Goal: Information Seeking & Learning: Learn about a topic

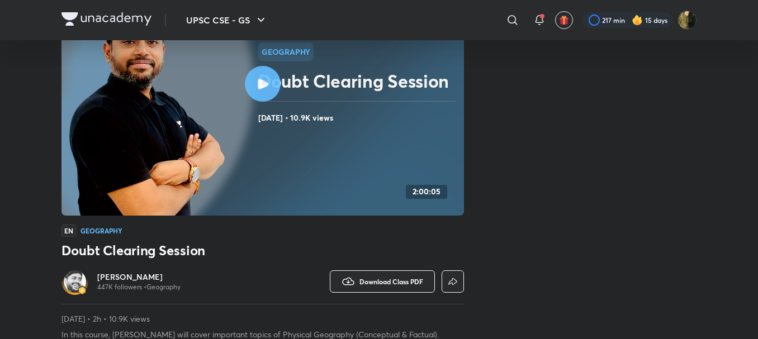
drag, startPoint x: 527, startPoint y: 213, endPoint x: 540, endPoint y: 260, distance: 48.7
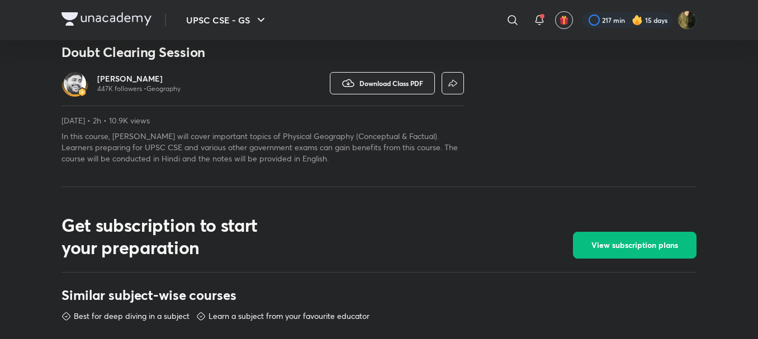
scroll to position [93, 0]
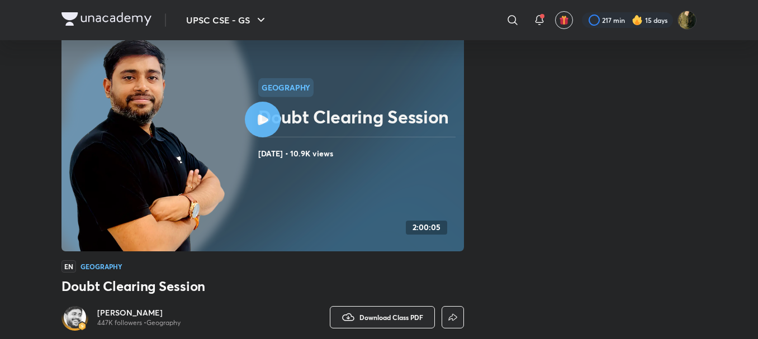
drag, startPoint x: 488, startPoint y: 116, endPoint x: 596, endPoint y: 215, distance: 146.4
click at [262, 115] on icon at bounding box center [263, 120] width 11 height 11
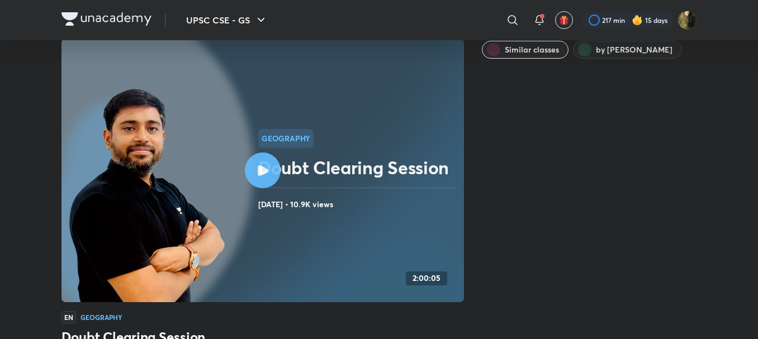
scroll to position [0, 0]
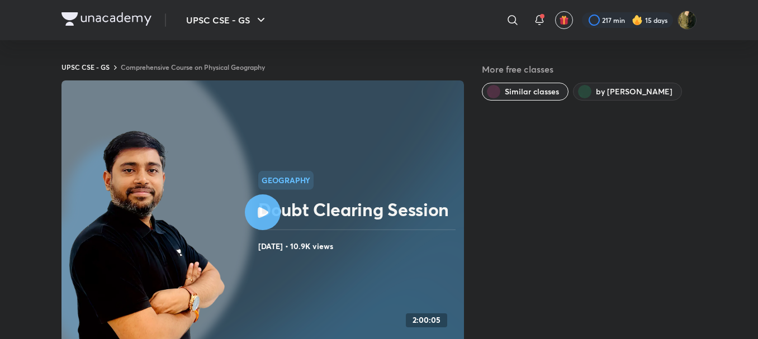
drag, startPoint x: 501, startPoint y: 149, endPoint x: 503, endPoint y: 111, distance: 38.6
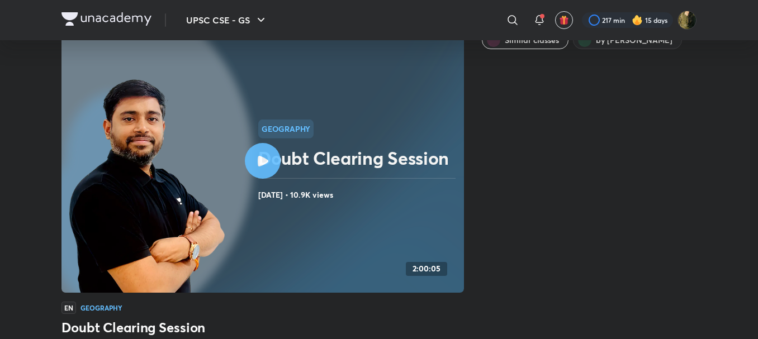
scroll to position [112, 0]
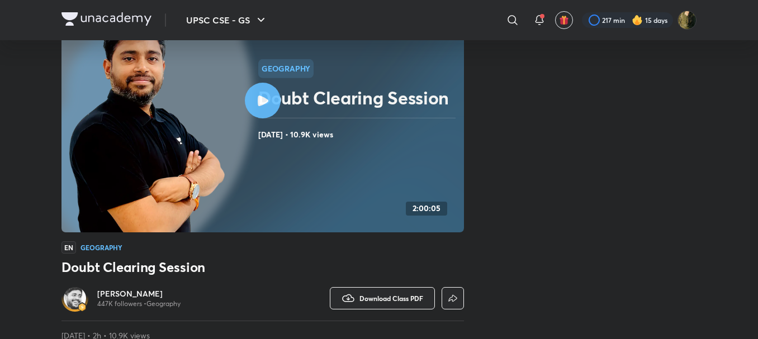
drag, startPoint x: 539, startPoint y: 183, endPoint x: 566, endPoint y: 226, distance: 51.2
click at [132, 295] on h6 "[PERSON_NAME]" at bounding box center [138, 293] width 83 height 11
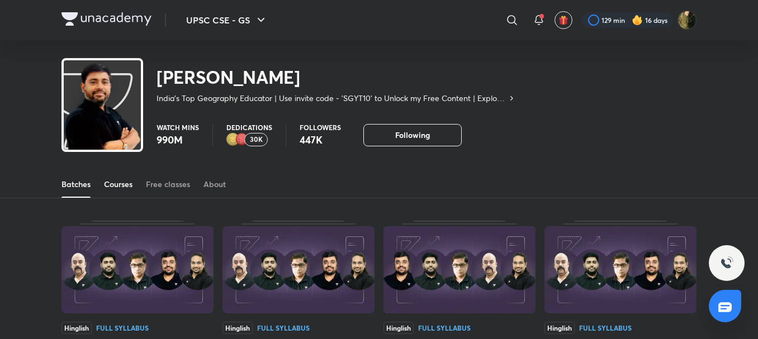
click at [127, 194] on link "Courses" at bounding box center [118, 184] width 29 height 27
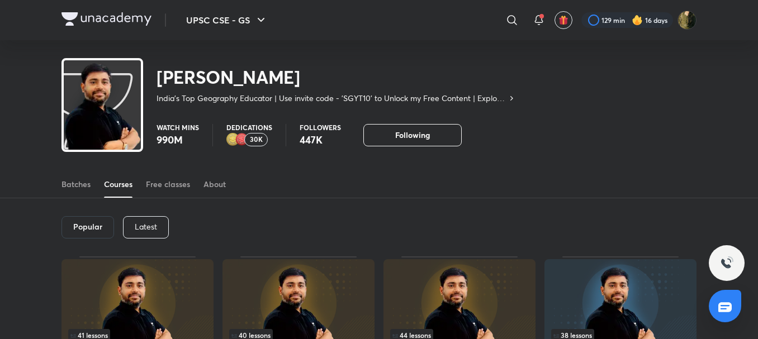
click at [146, 223] on p "Latest" at bounding box center [146, 226] width 22 height 9
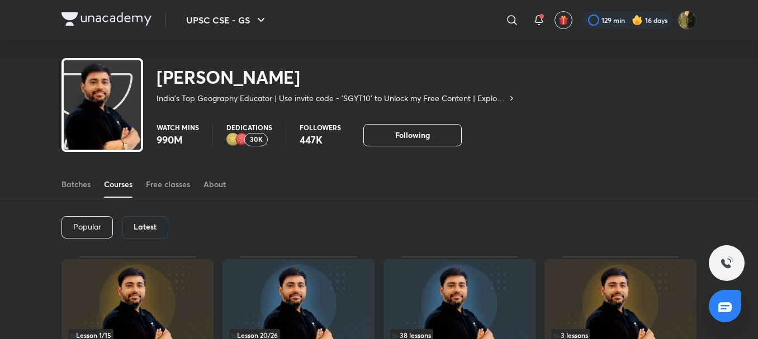
drag, startPoint x: 341, startPoint y: 243, endPoint x: 349, endPoint y: 269, distance: 27.3
drag, startPoint x: 428, startPoint y: 251, endPoint x: 426, endPoint y: 193, distance: 58.1
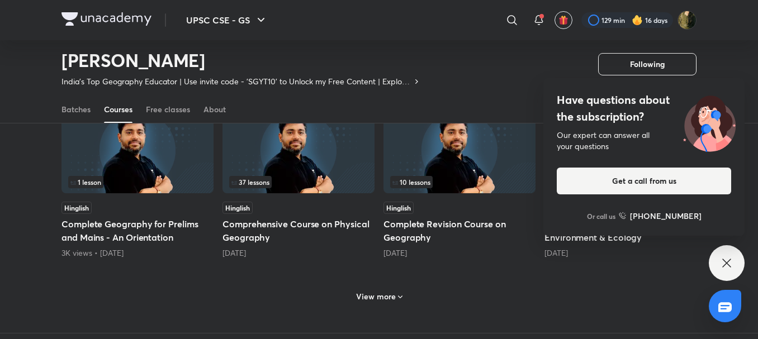
scroll to position [625, 0]
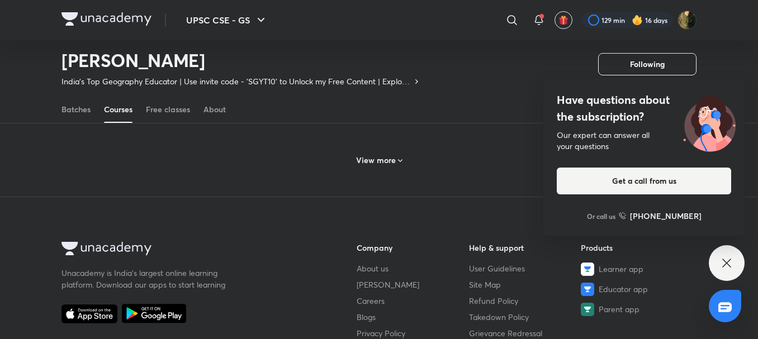
click at [720, 268] on icon at bounding box center [726, 263] width 13 height 13
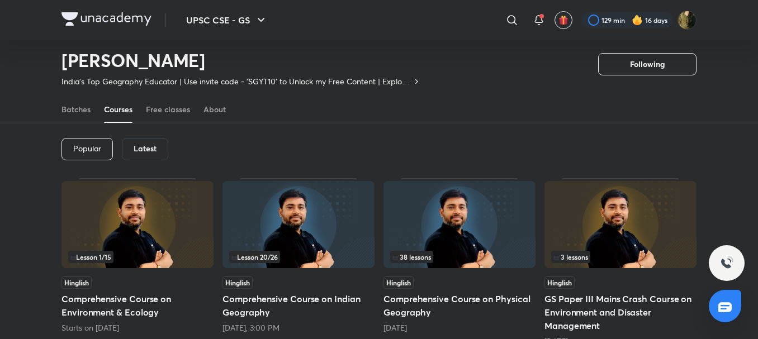
scroll to position [40, 0]
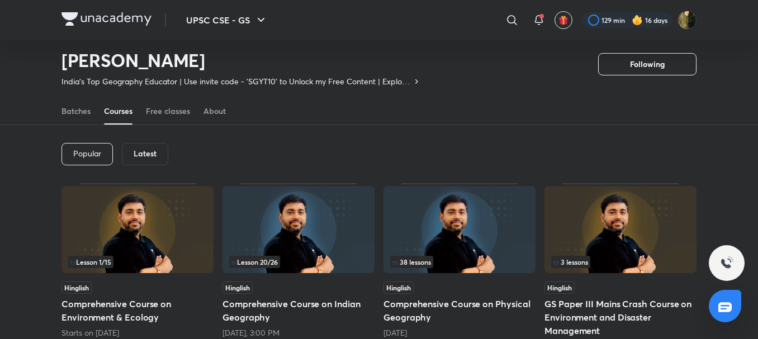
click at [499, 291] on div "Hinglish" at bounding box center [459, 288] width 152 height 12
click at [491, 308] on h5 "Comprehensive Course on Physical Geography" at bounding box center [459, 310] width 152 height 27
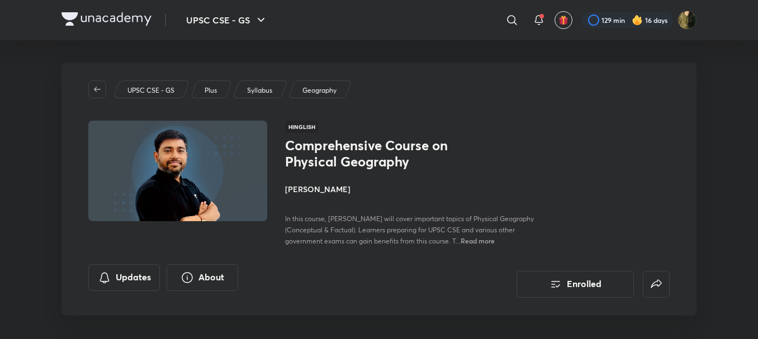
drag, startPoint x: 507, startPoint y: 183, endPoint x: 505, endPoint y: 258, distance: 74.3
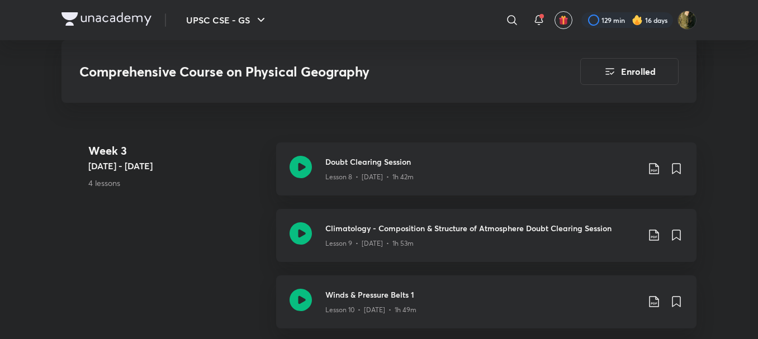
scroll to position [1232, 0]
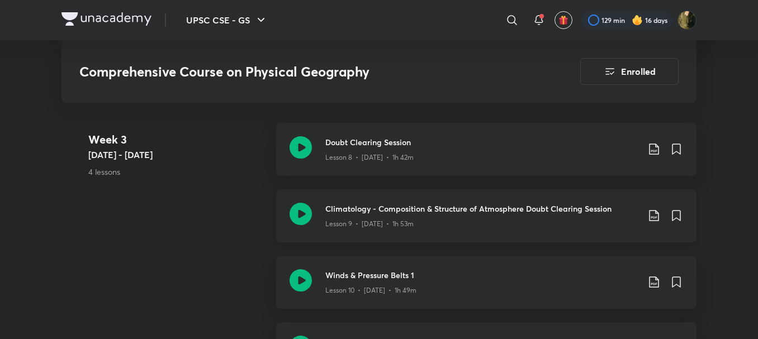
click at [293, 215] on icon at bounding box center [300, 214] width 22 height 22
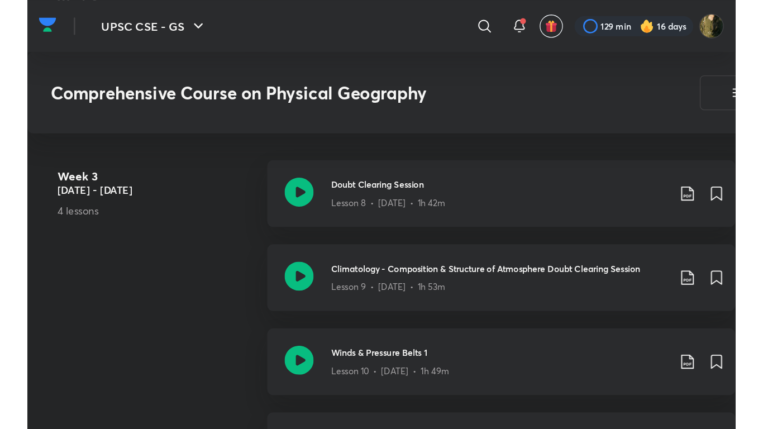
scroll to position [1232, 0]
